Goal: Task Accomplishment & Management: Manage account settings

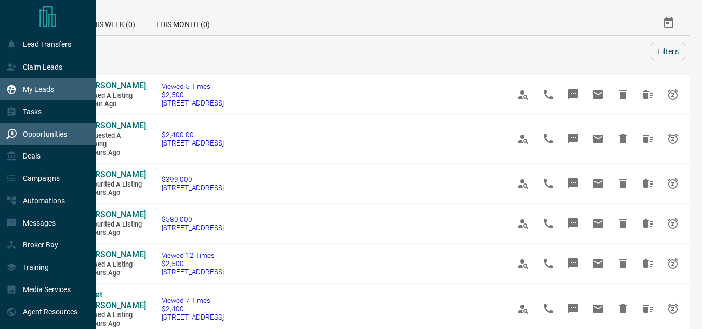
click at [12, 97] on div "My Leads" at bounding box center [30, 89] width 48 height 17
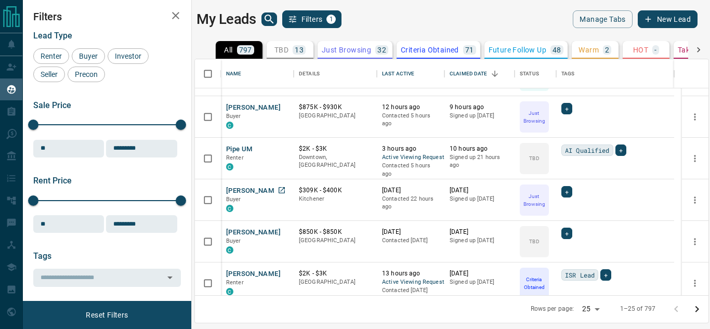
scroll to position [260, 0]
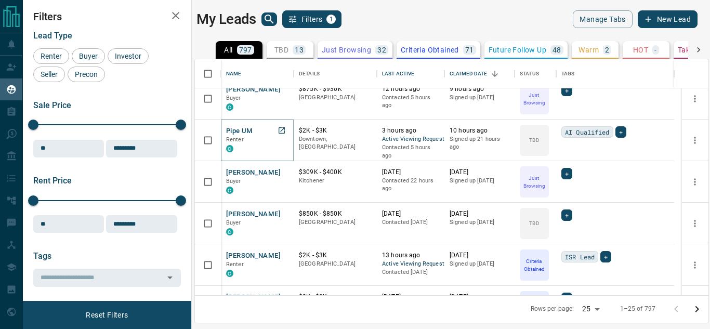
click at [235, 128] on button "Pipe UM" at bounding box center [239, 131] width 27 height 10
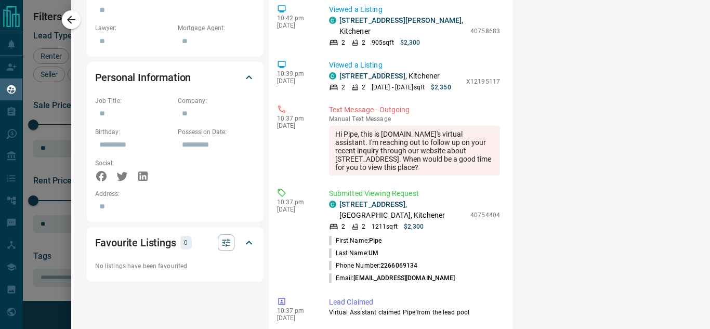
scroll to position [1542, 0]
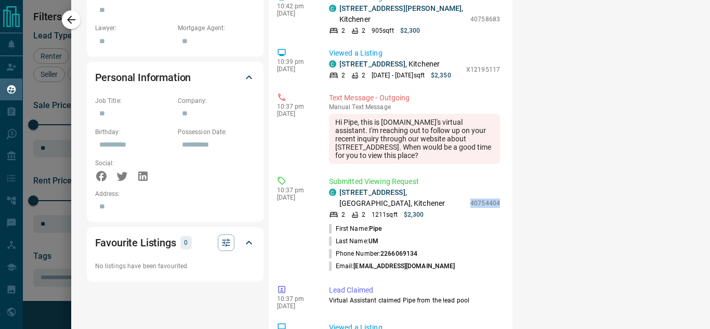
drag, startPoint x: 457, startPoint y: 148, endPoint x: 490, endPoint y: 149, distance: 33.3
click at [490, 149] on div "3:47 pm [DATE] Viewed a Listing C [STREET_ADDRESS][GEOGRAPHIC_DATA] 2 2 992 sqf…" at bounding box center [390, 224] width 227 height 832
copy p "40754404"
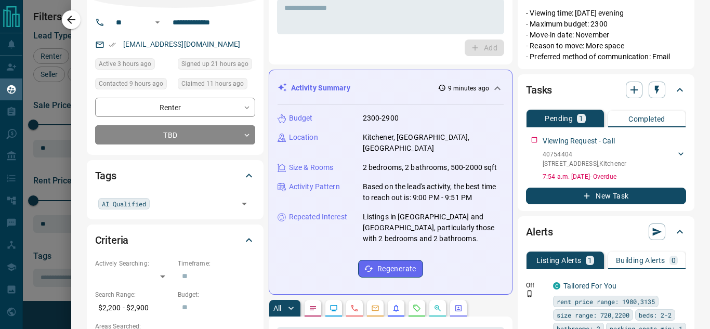
scroll to position [0, 0]
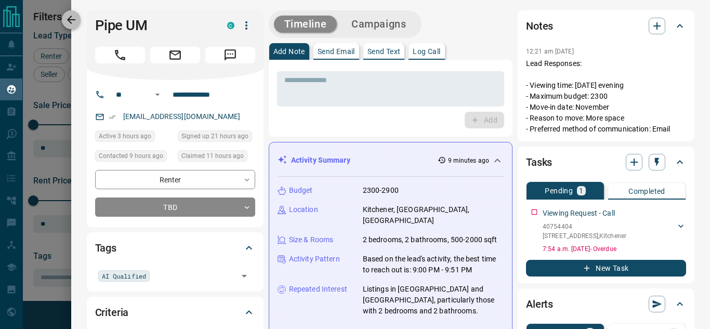
click at [75, 20] on icon "button" at bounding box center [71, 20] width 12 height 12
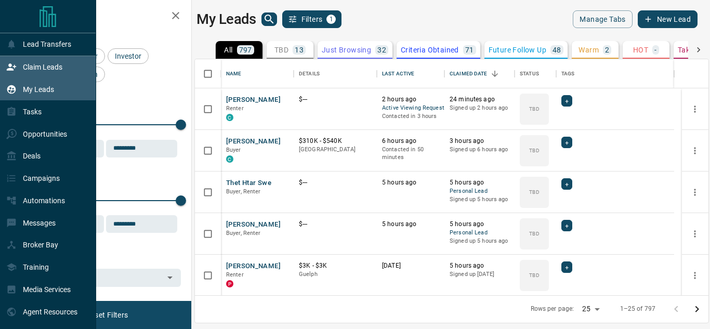
click at [11, 66] on icon at bounding box center [11, 67] width 9 height 7
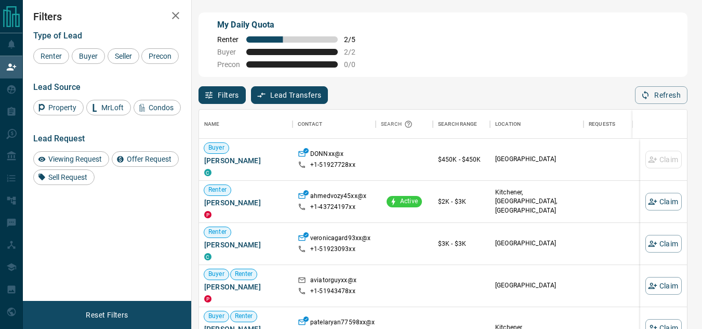
scroll to position [239, 480]
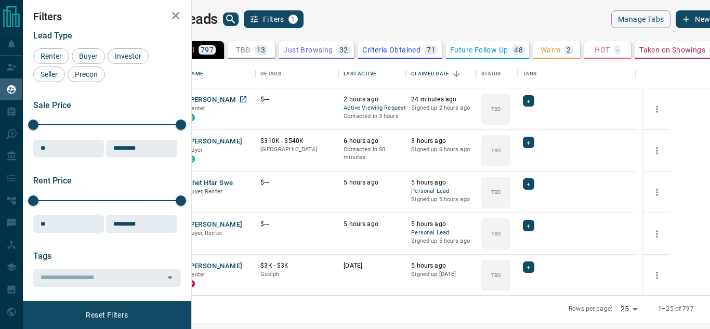
scroll to position [228, 506]
click at [242, 99] on button "[PERSON_NAME]" at bounding box center [215, 100] width 55 height 10
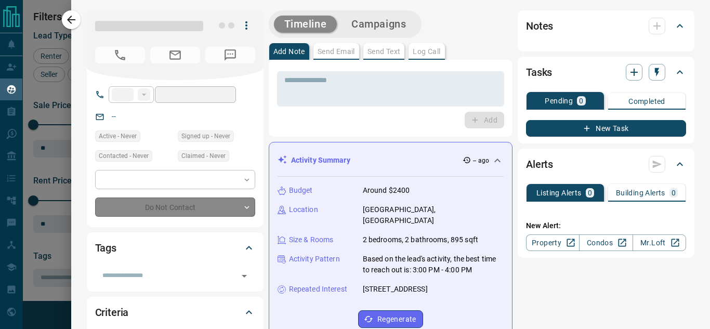
type input "**"
type input "**********"
type input "**"
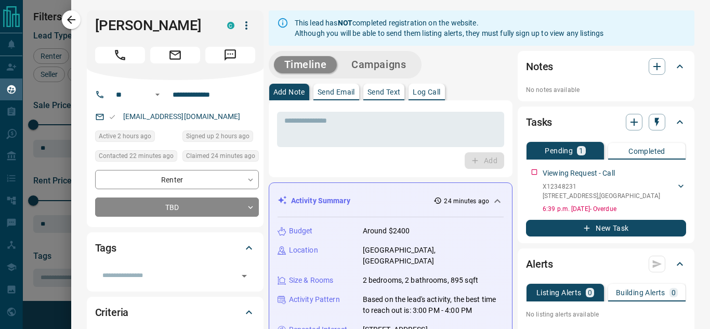
click at [491, 198] on icon at bounding box center [497, 201] width 12 height 12
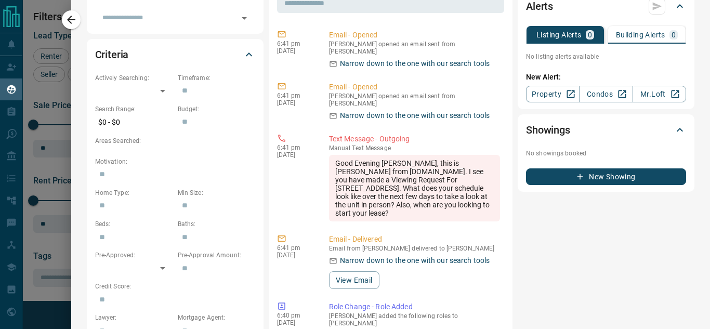
scroll to position [260, 0]
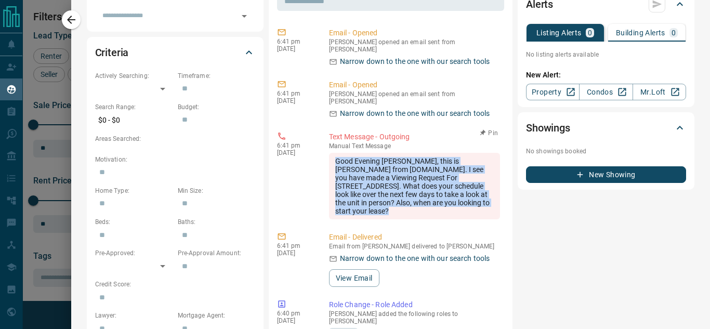
drag, startPoint x: 394, startPoint y: 204, endPoint x: 329, endPoint y: 147, distance: 86.2
click at [329, 153] on div "Good Evening Sandra, this is Karan from condos.ca. I see you have made a Viewin…" at bounding box center [414, 186] width 171 height 67
copy div "Good Evening Sandra, this is Karan from condos.ca. I see you have made a Viewin…"
click at [395, 207] on div "Good Evening Sandra, this is Karan from condos.ca. I see you have made a Viewin…" at bounding box center [414, 186] width 171 height 67
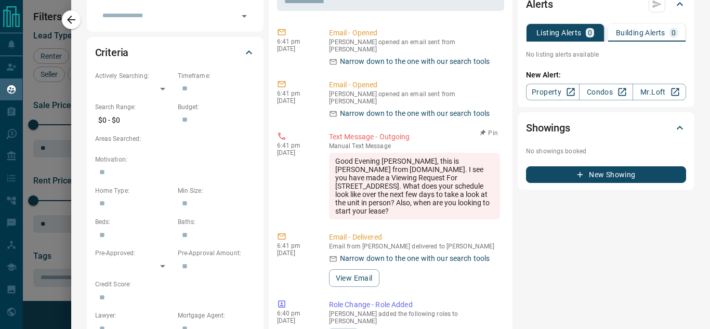
scroll to position [0, 0]
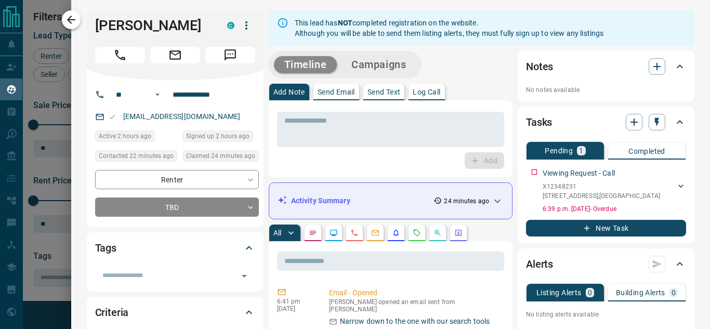
drag, startPoint x: 72, startPoint y: 20, endPoint x: 359, endPoint y: 196, distance: 336.1
click at [73, 20] on icon "button" at bounding box center [71, 20] width 8 height 8
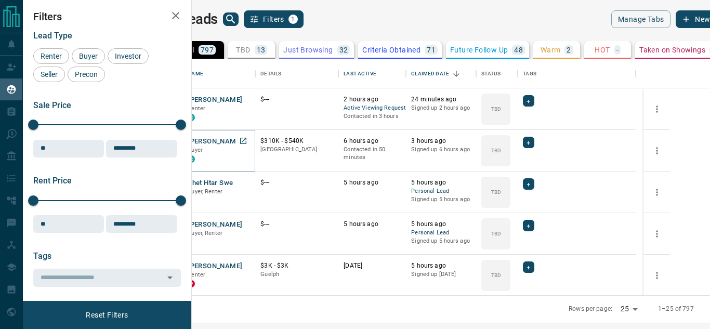
click at [242, 144] on button "[PERSON_NAME]" at bounding box center [215, 142] width 55 height 10
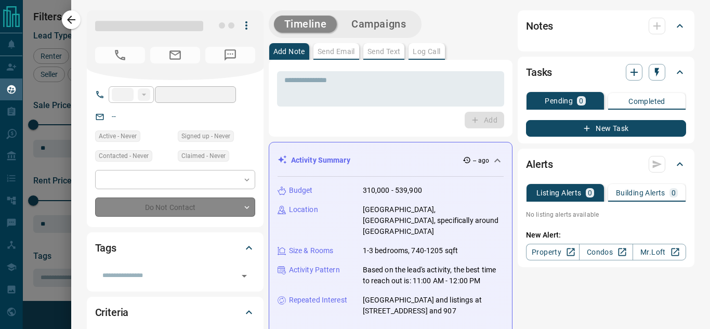
type input "**"
type input "**********"
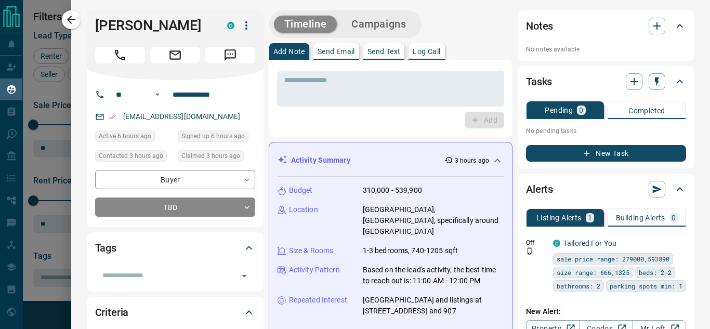
click at [176, 206] on body "Lead Transfers Claim Leads My Leads Tasks Opportunities Deals Campaigns Automat…" at bounding box center [355, 158] width 710 height 316
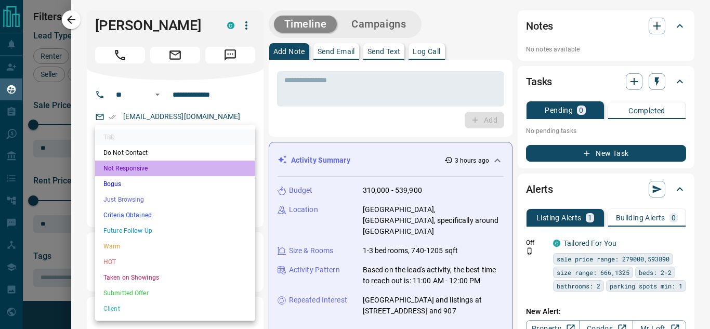
drag, startPoint x: 153, startPoint y: 168, endPoint x: 139, endPoint y: 151, distance: 22.2
click at [153, 168] on li "Not Responsive" at bounding box center [175, 169] width 160 height 16
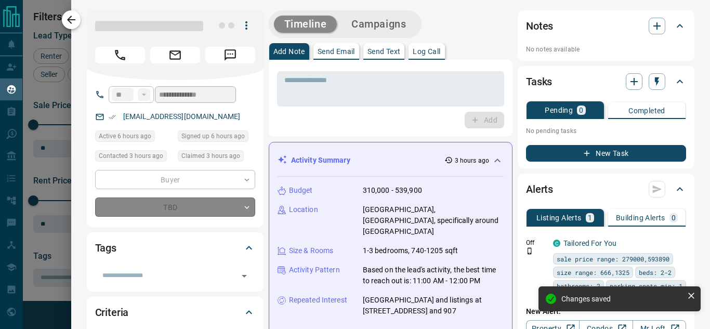
type input "*"
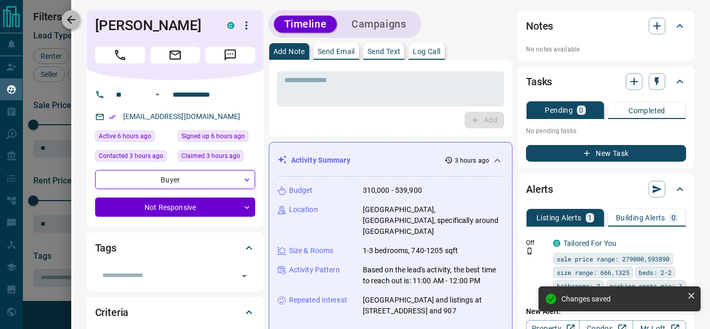
click at [71, 17] on icon "button" at bounding box center [71, 20] width 8 height 8
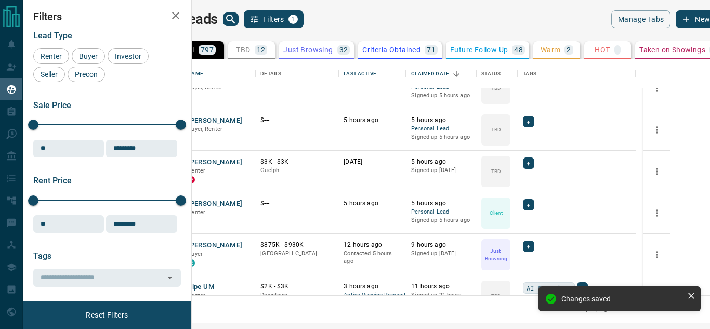
scroll to position [156, 0]
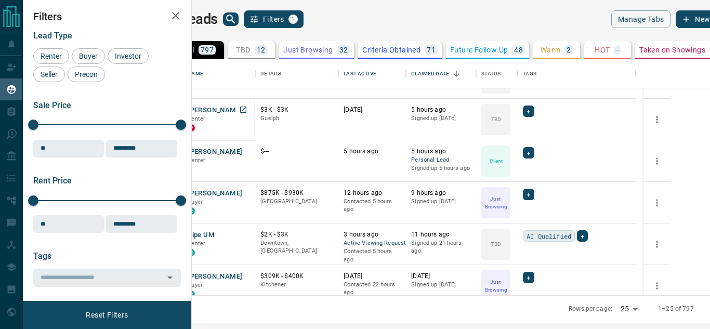
click at [242, 107] on button "[PERSON_NAME]" at bounding box center [215, 111] width 55 height 10
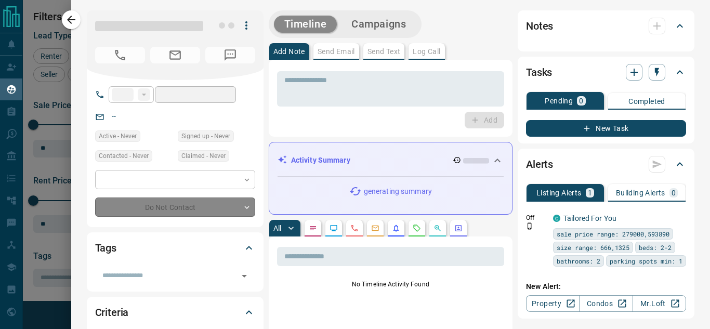
type input "**"
type input "**********"
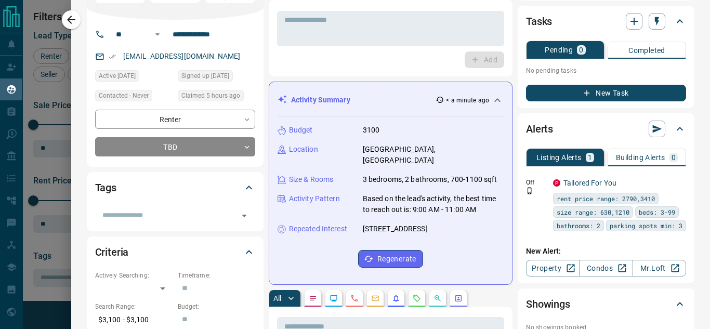
scroll to position [0, 0]
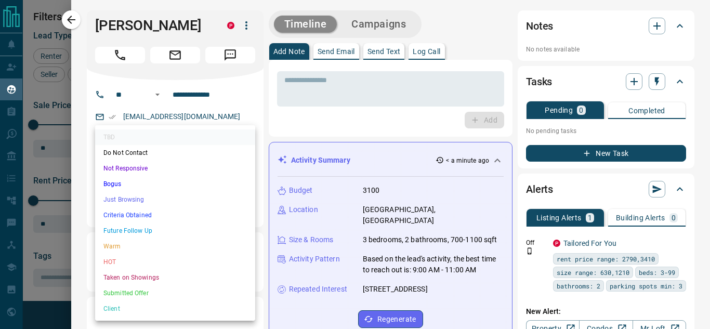
click at [233, 223] on body "Lead Transfers Claim Leads My Leads Tasks Opportunities Deals Campaigns Automat…" at bounding box center [355, 158] width 710 height 316
click at [128, 307] on li "Client" at bounding box center [175, 309] width 160 height 16
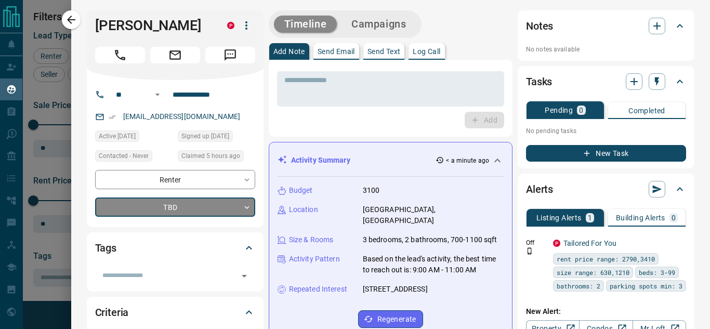
type input "**"
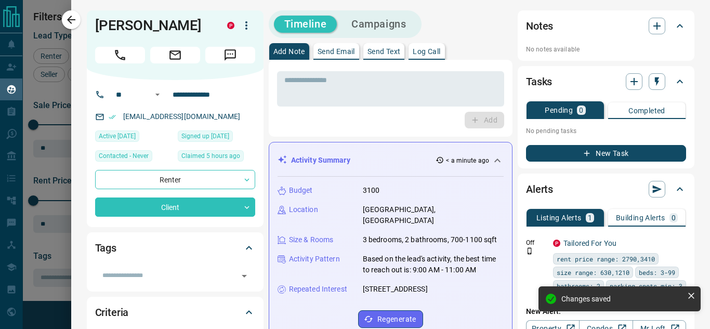
click at [391, 32] on button "Campaigns" at bounding box center [378, 24] width 75 height 17
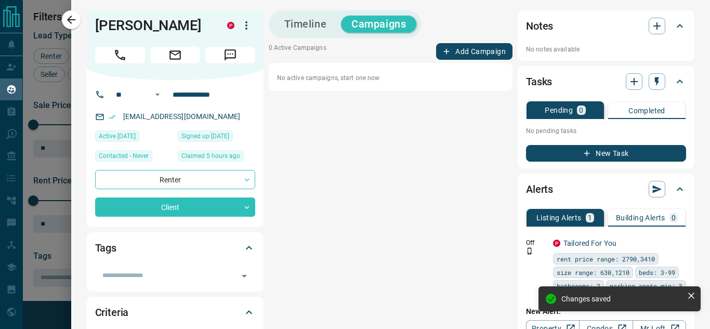
click at [452, 51] on button "Add Campaign" at bounding box center [474, 51] width 76 height 17
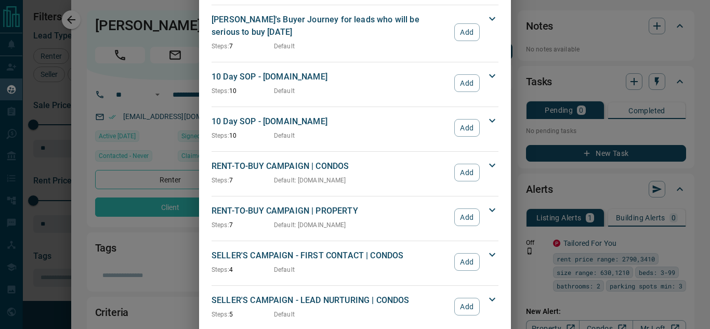
scroll to position [621, 0]
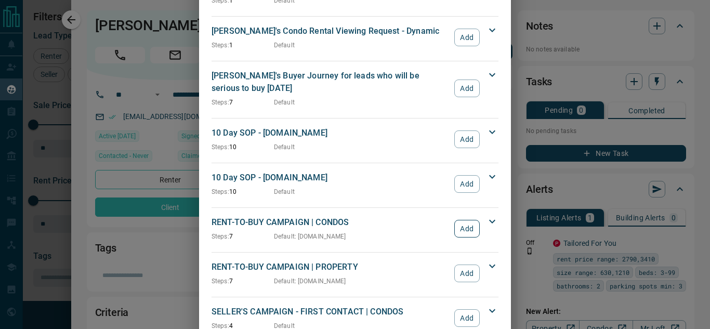
click at [460, 223] on button "Add" at bounding box center [466, 229] width 25 height 18
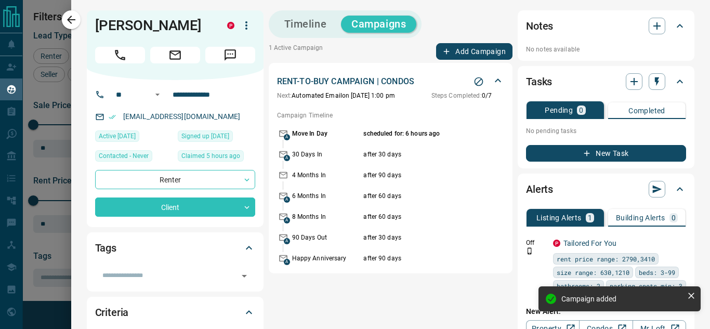
click at [71, 16] on icon "button" at bounding box center [71, 20] width 8 height 8
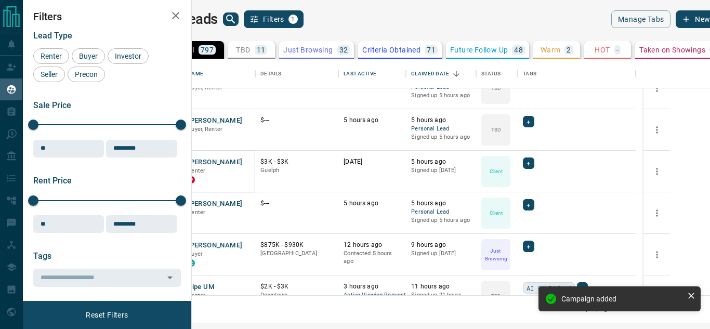
scroll to position [52, 0]
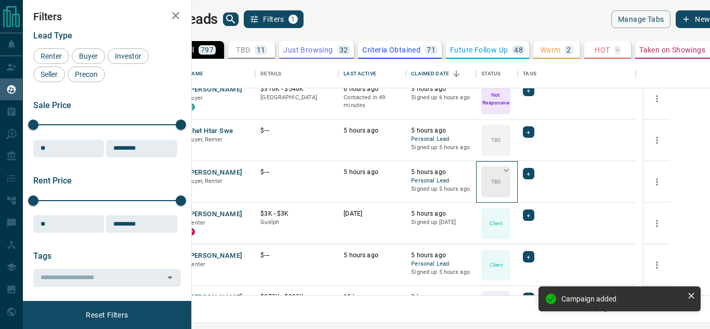
click at [512, 170] on icon at bounding box center [506, 170] width 10 height 10
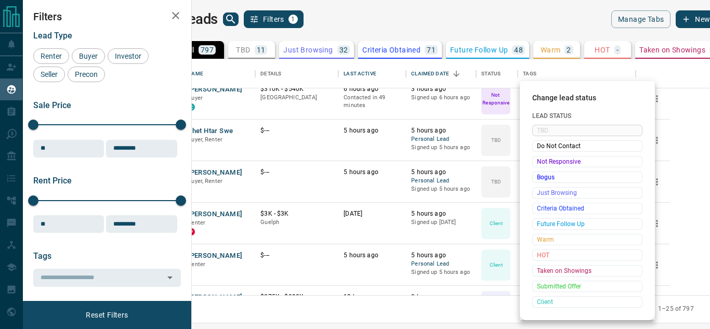
click at [583, 300] on div "Campaign added" at bounding box center [620, 302] width 166 height 37
click at [555, 301] on span "Client" at bounding box center [587, 302] width 101 height 10
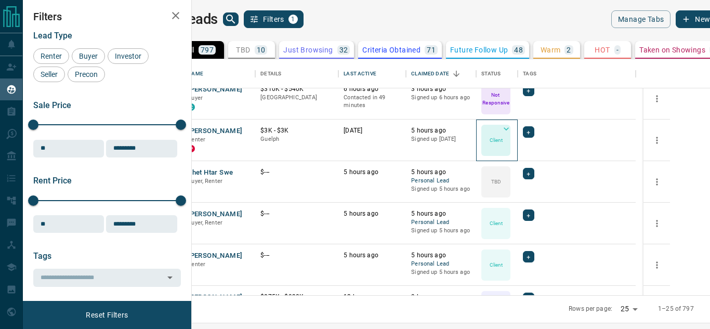
click at [509, 127] on icon at bounding box center [506, 128] width 5 height 3
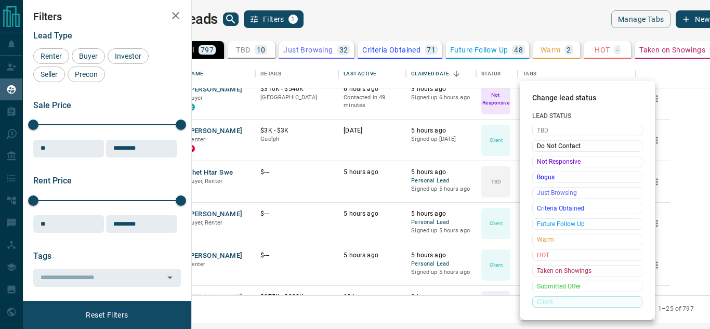
click at [555, 297] on div "TBD Do Not Contact Not Responsive Bogus Just Browsing Criteria Obtained Future …" at bounding box center [587, 216] width 110 height 183
click at [552, 299] on div "TBD Do Not Contact Not Responsive Bogus Just Browsing Criteria Obtained Future …" at bounding box center [587, 216] width 110 height 183
click at [550, 303] on div "TBD Do Not Contact Not Responsive Bogus Just Browsing Criteria Obtained Future …" at bounding box center [587, 216] width 110 height 183
click at [563, 304] on div "TBD Do Not Contact Not Responsive Bogus Just Browsing Criteria Obtained Future …" at bounding box center [587, 216] width 110 height 183
drag, startPoint x: 355, startPoint y: 169, endPoint x: 369, endPoint y: 155, distance: 19.5
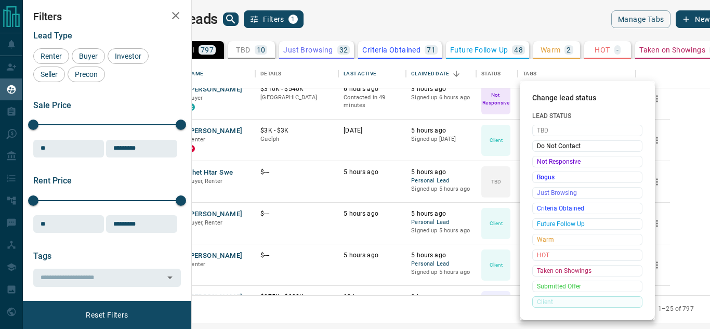
click at [355, 168] on div at bounding box center [355, 164] width 710 height 329
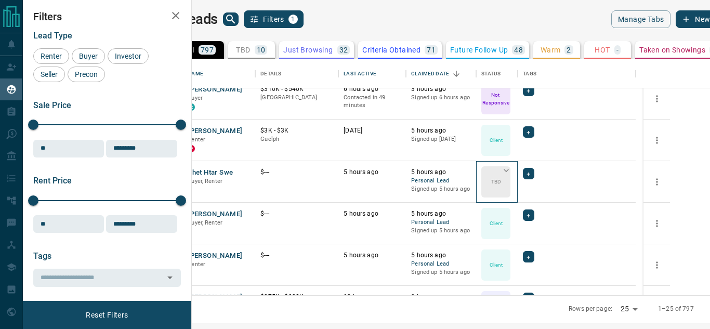
click at [512, 170] on icon at bounding box center [506, 170] width 10 height 10
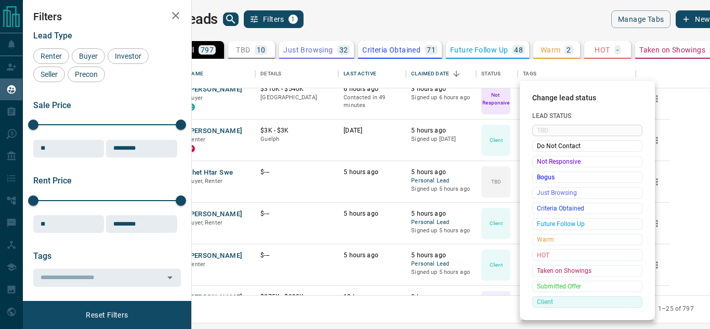
click at [543, 301] on span "Client" at bounding box center [587, 302] width 101 height 10
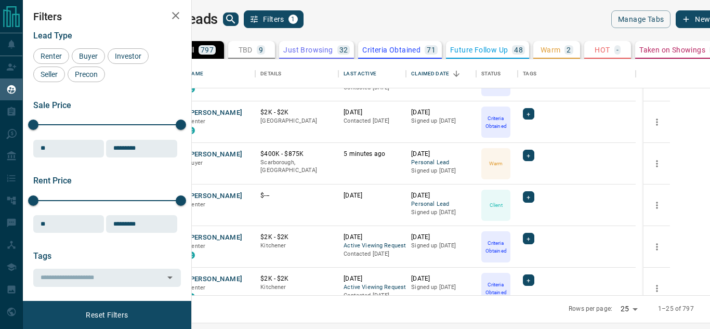
scroll to position [468, 0]
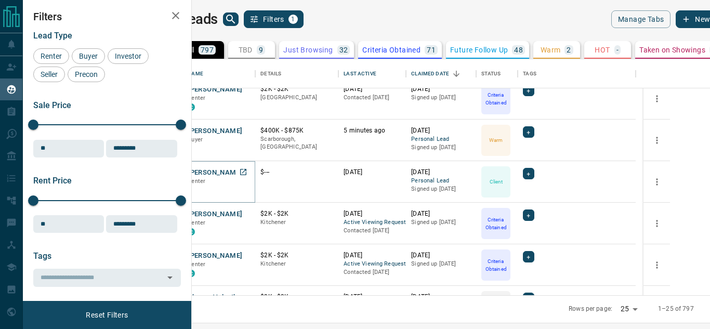
click at [242, 175] on button "[PERSON_NAME]" at bounding box center [215, 173] width 55 height 10
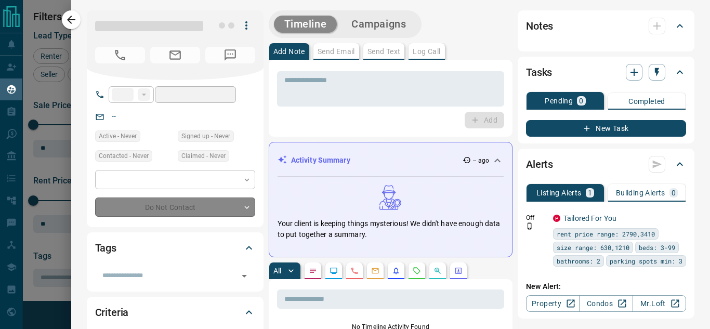
type input "**********"
type input "**"
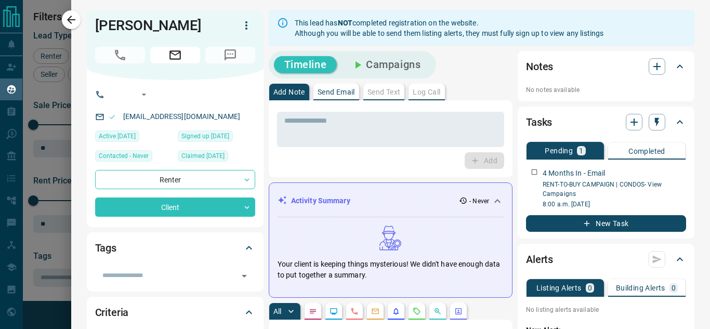
click at [494, 202] on icon at bounding box center [497, 201] width 6 height 4
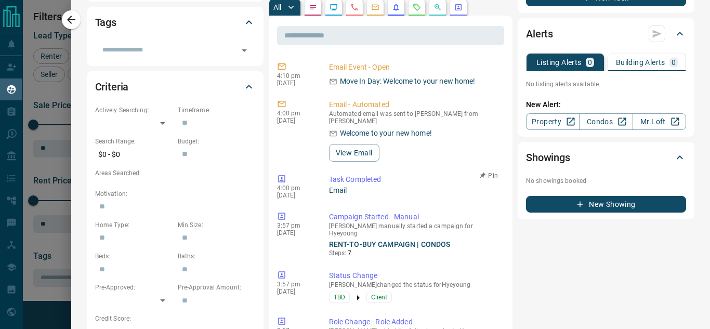
scroll to position [208, 0]
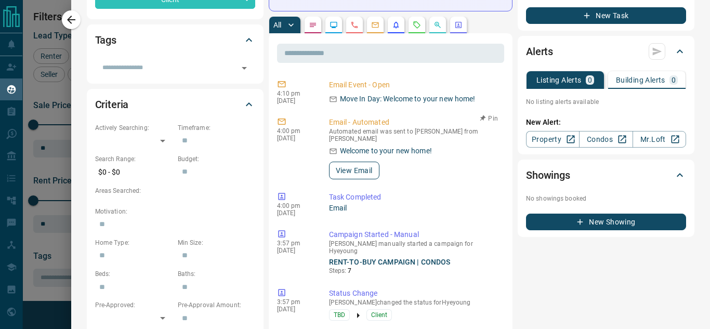
click at [362, 170] on button "View Email" at bounding box center [354, 171] width 50 height 18
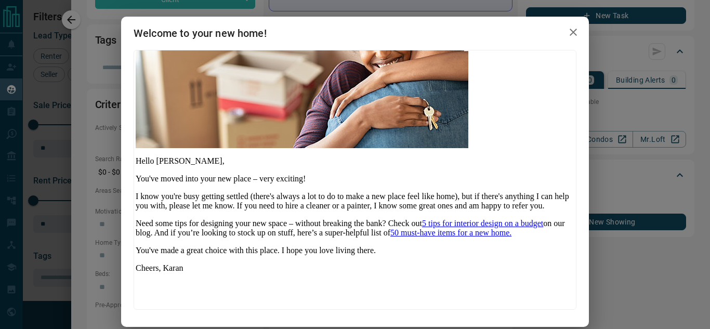
scroll to position [104, 0]
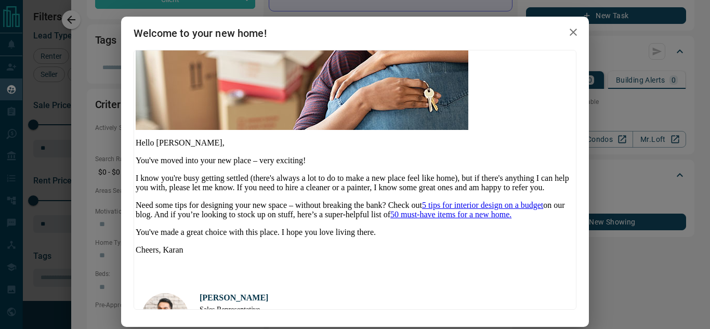
click at [567, 34] on icon "button" at bounding box center [573, 32] width 12 height 12
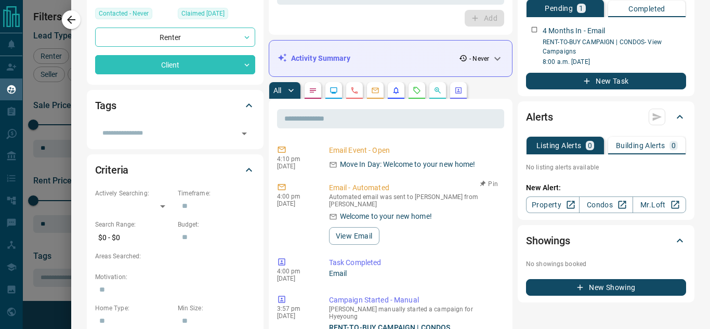
scroll to position [52, 0]
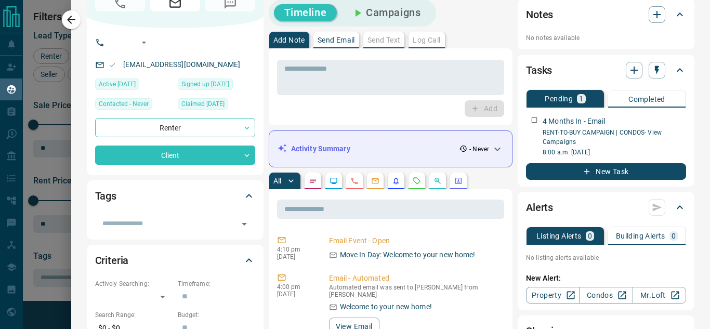
click at [69, 29] on div at bounding box center [355, 164] width 710 height 329
click at [72, 22] on div at bounding box center [355, 164] width 710 height 329
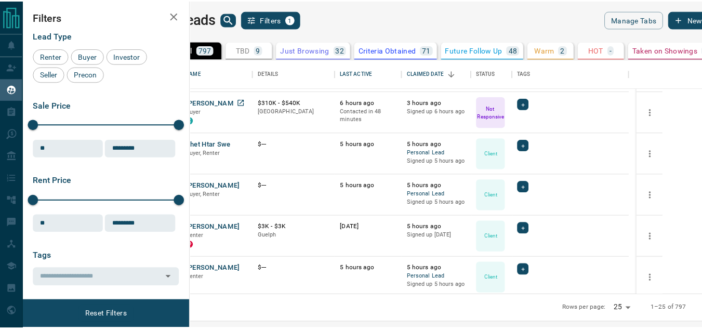
scroll to position [0, 0]
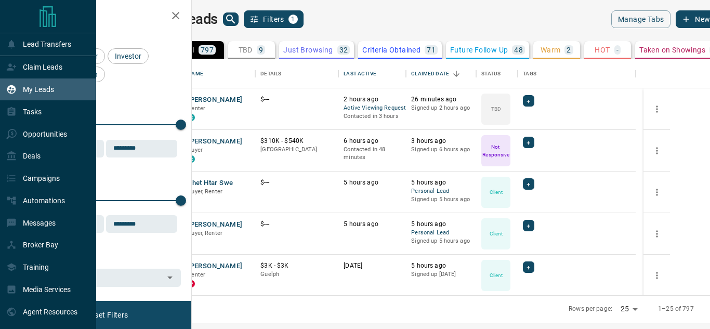
drag, startPoint x: 14, startPoint y: 93, endPoint x: 28, endPoint y: 82, distance: 18.2
click at [14, 93] on icon at bounding box center [11, 89] width 10 height 10
click at [52, 164] on div "Deals" at bounding box center [48, 156] width 96 height 22
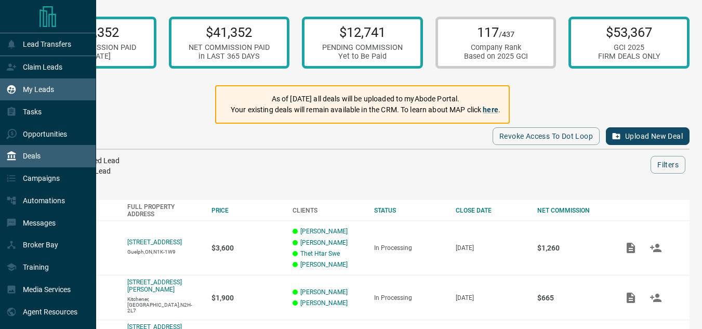
click at [10, 84] on div "My Leads" at bounding box center [30, 89] width 48 height 17
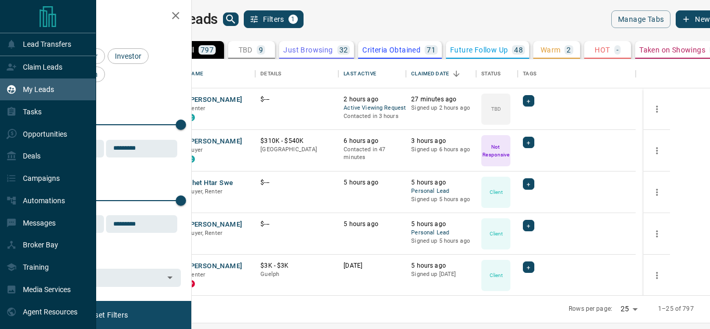
scroll to position [228, 506]
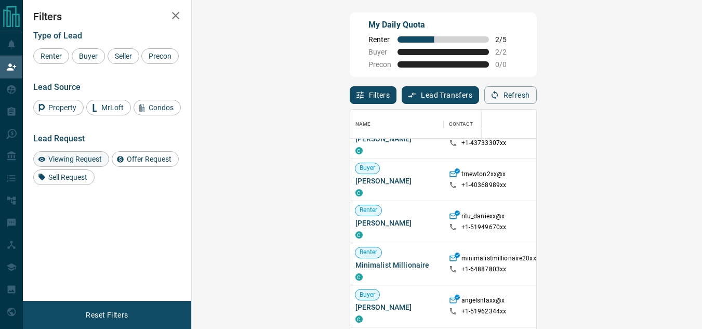
scroll to position [468, 0]
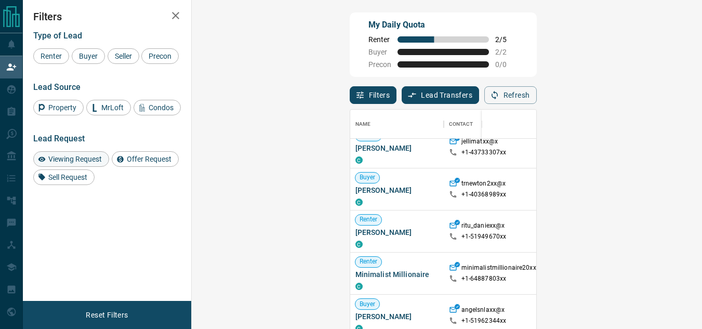
click at [79, 158] on span "Viewing Request" at bounding box center [75, 159] width 61 height 8
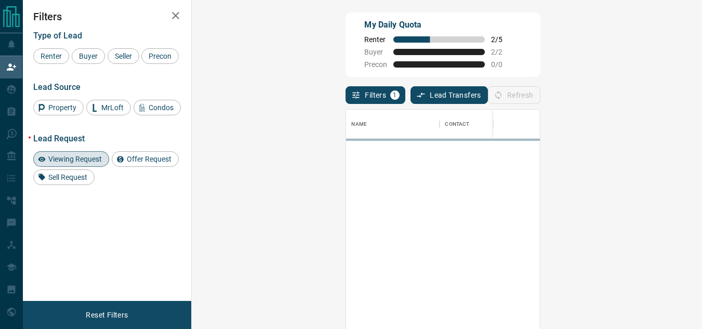
scroll to position [0, 0]
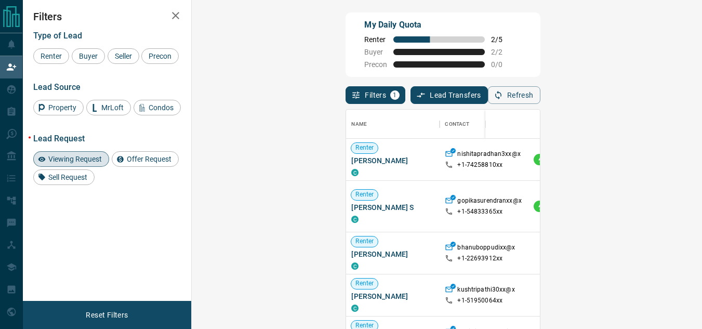
click at [56, 160] on span "Viewing Request" at bounding box center [75, 159] width 61 height 8
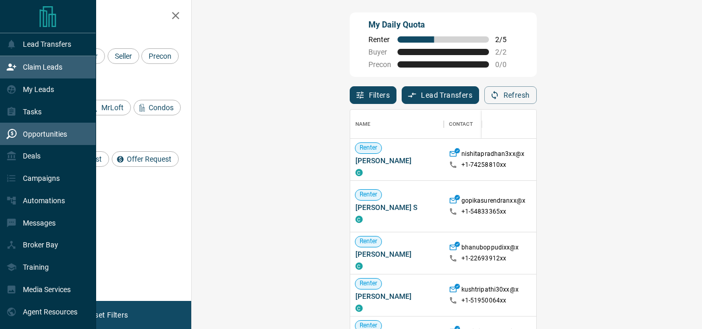
click at [18, 138] on div "Opportunities" at bounding box center [36, 133] width 61 height 17
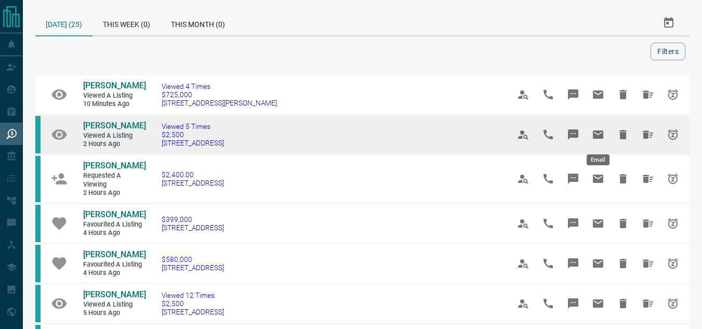
click at [603, 138] on icon "Email" at bounding box center [598, 135] width 10 height 8
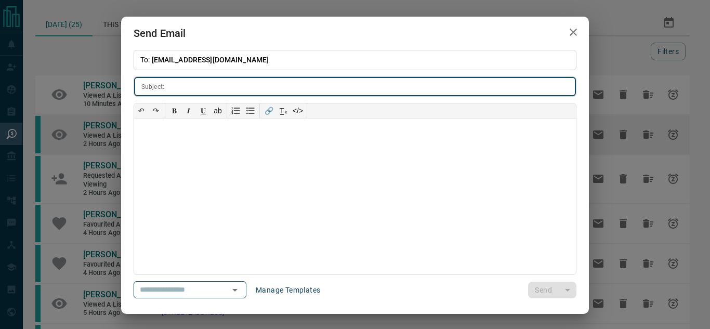
type input "**********"
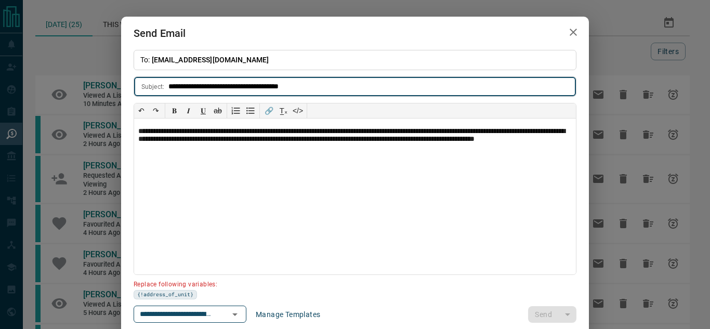
click at [567, 33] on icon "button" at bounding box center [573, 32] width 12 height 12
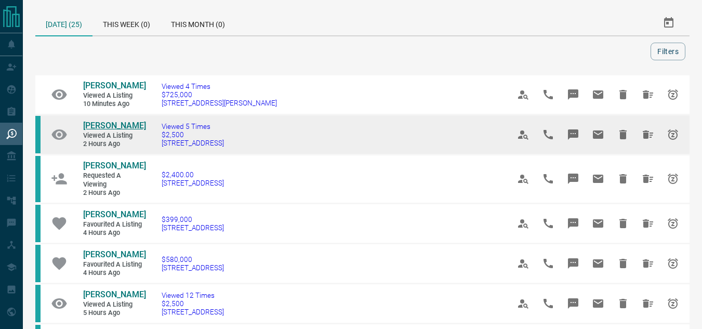
click at [105, 124] on span "[PERSON_NAME]" at bounding box center [114, 126] width 63 height 10
